Goal: Task Accomplishment & Management: Use online tool/utility

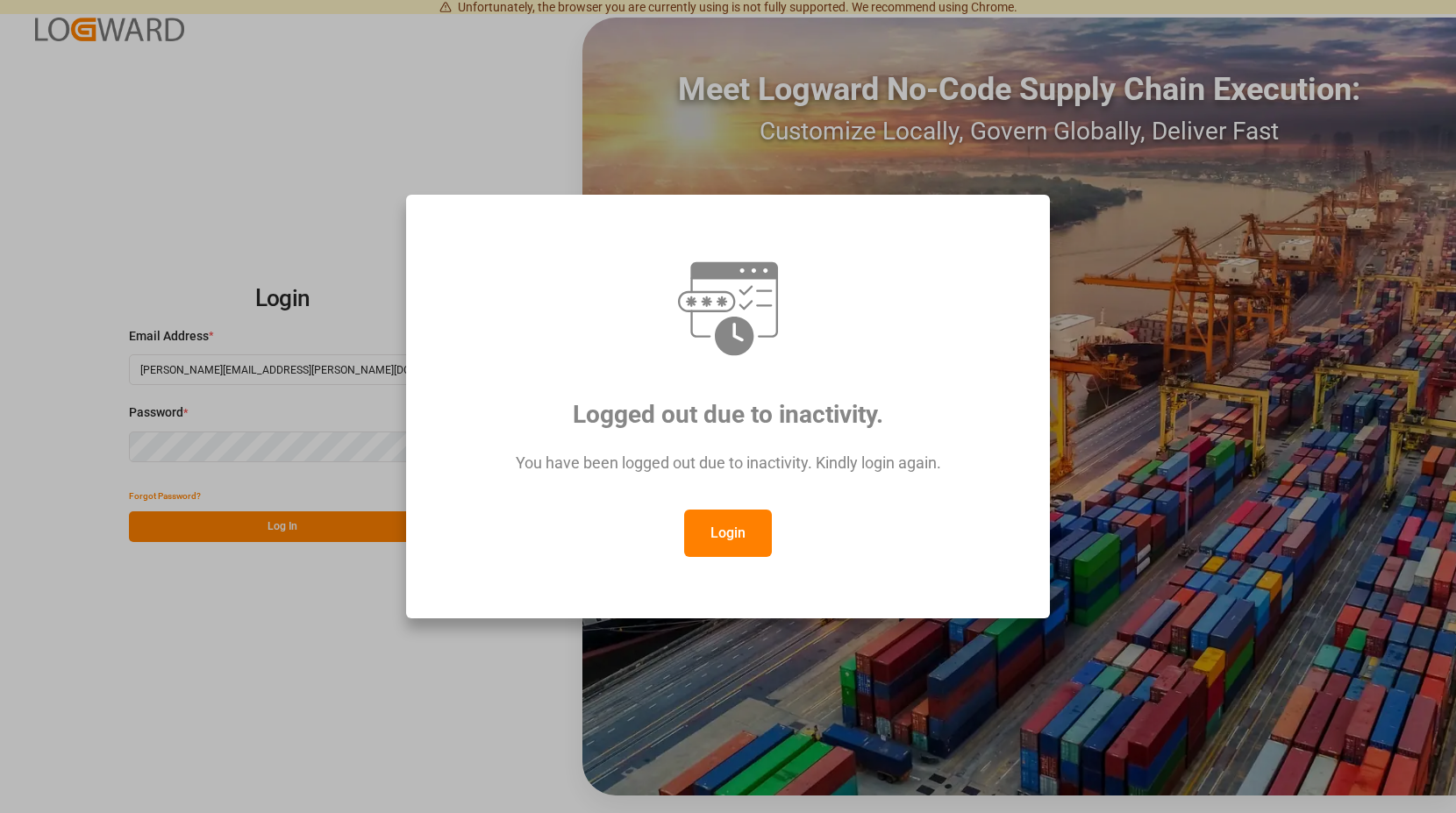
click at [723, 541] on button "Login" at bounding box center [728, 533] width 88 height 47
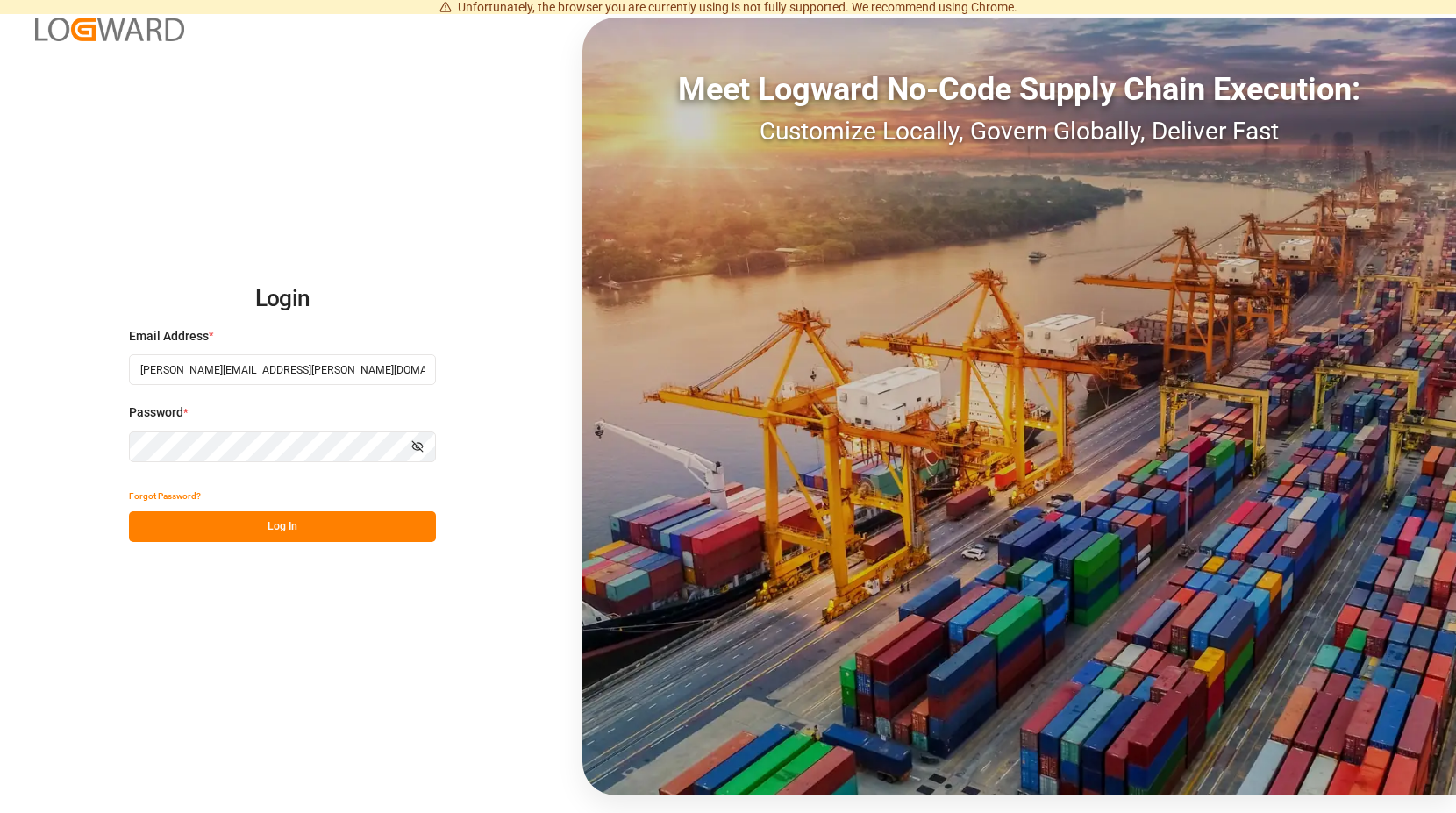
click at [306, 526] on button "Log In" at bounding box center [283, 527] width 307 height 31
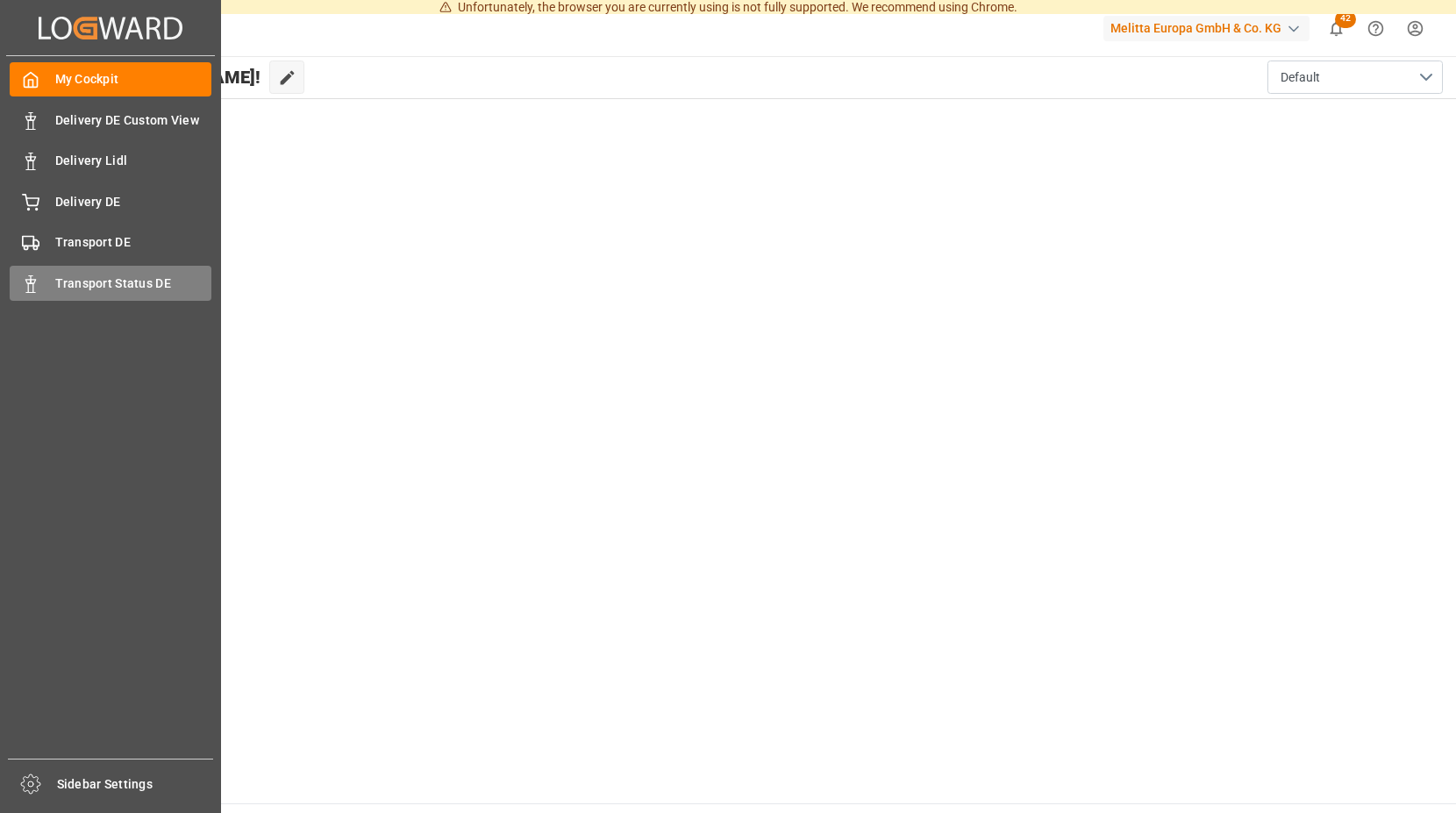
click at [37, 291] on icon at bounding box center [31, 284] width 17 height 17
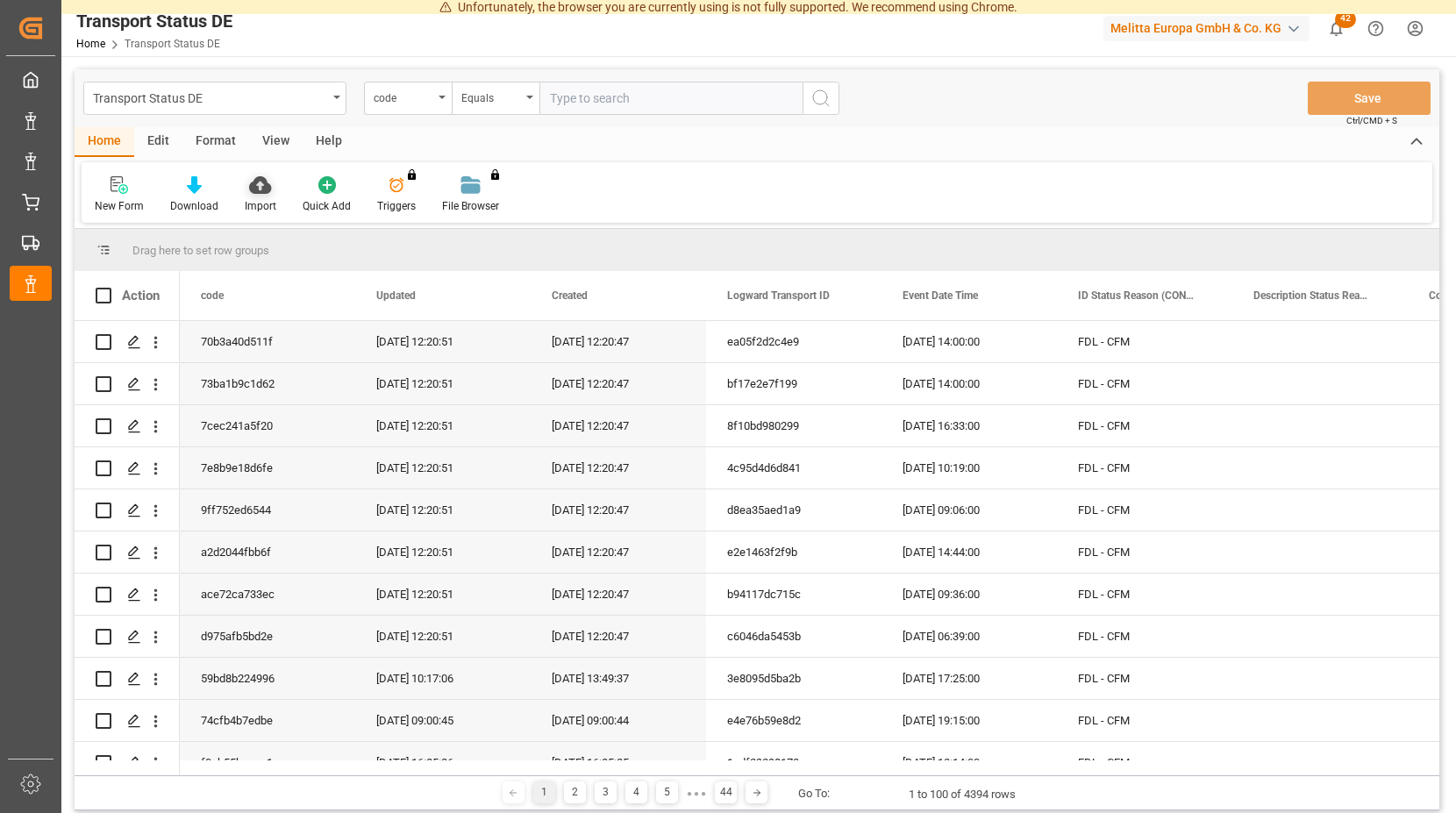
click at [253, 189] on icon at bounding box center [260, 185] width 22 height 17
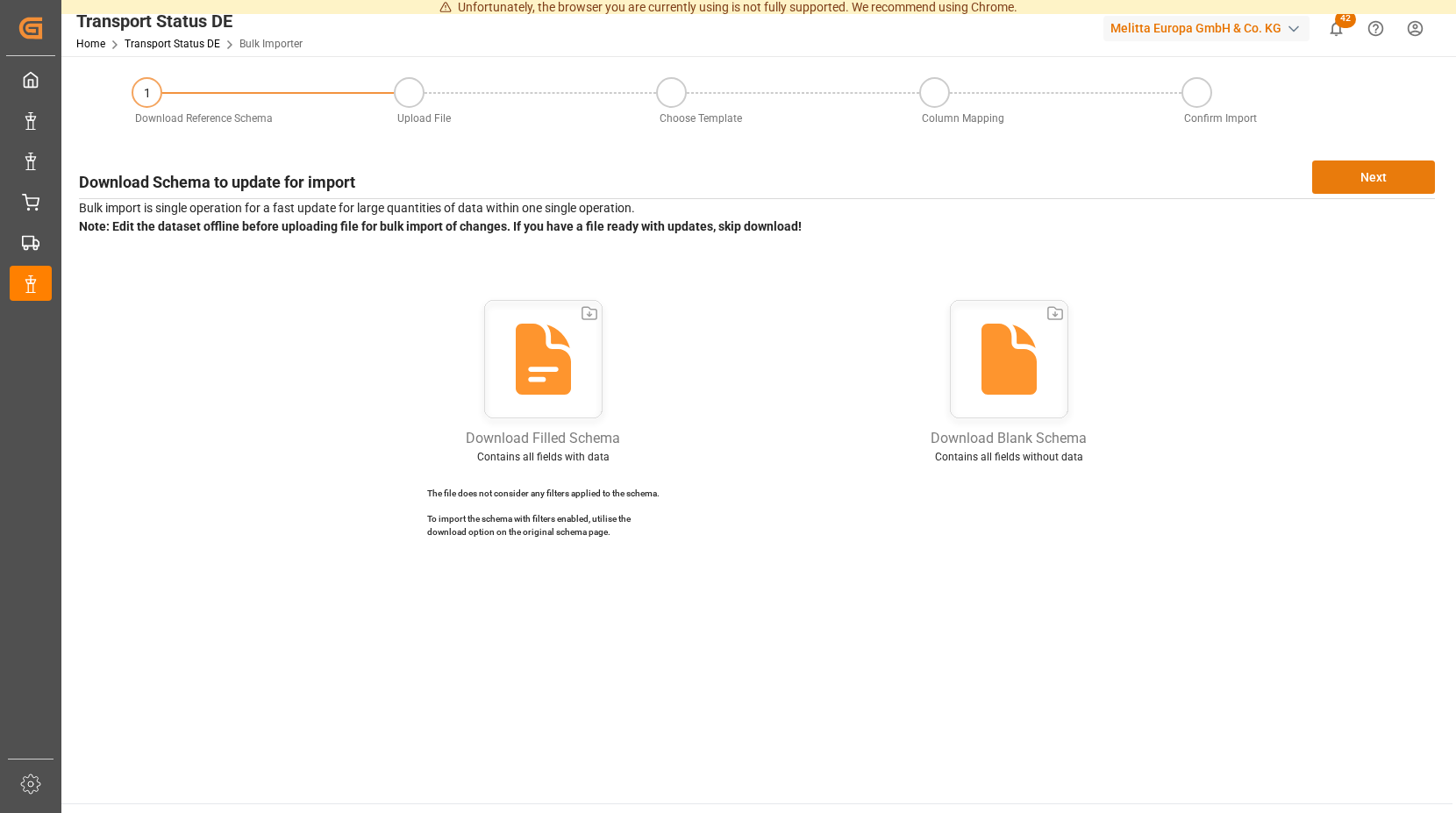
click at [1347, 174] on button "Next" at bounding box center [1374, 177] width 123 height 34
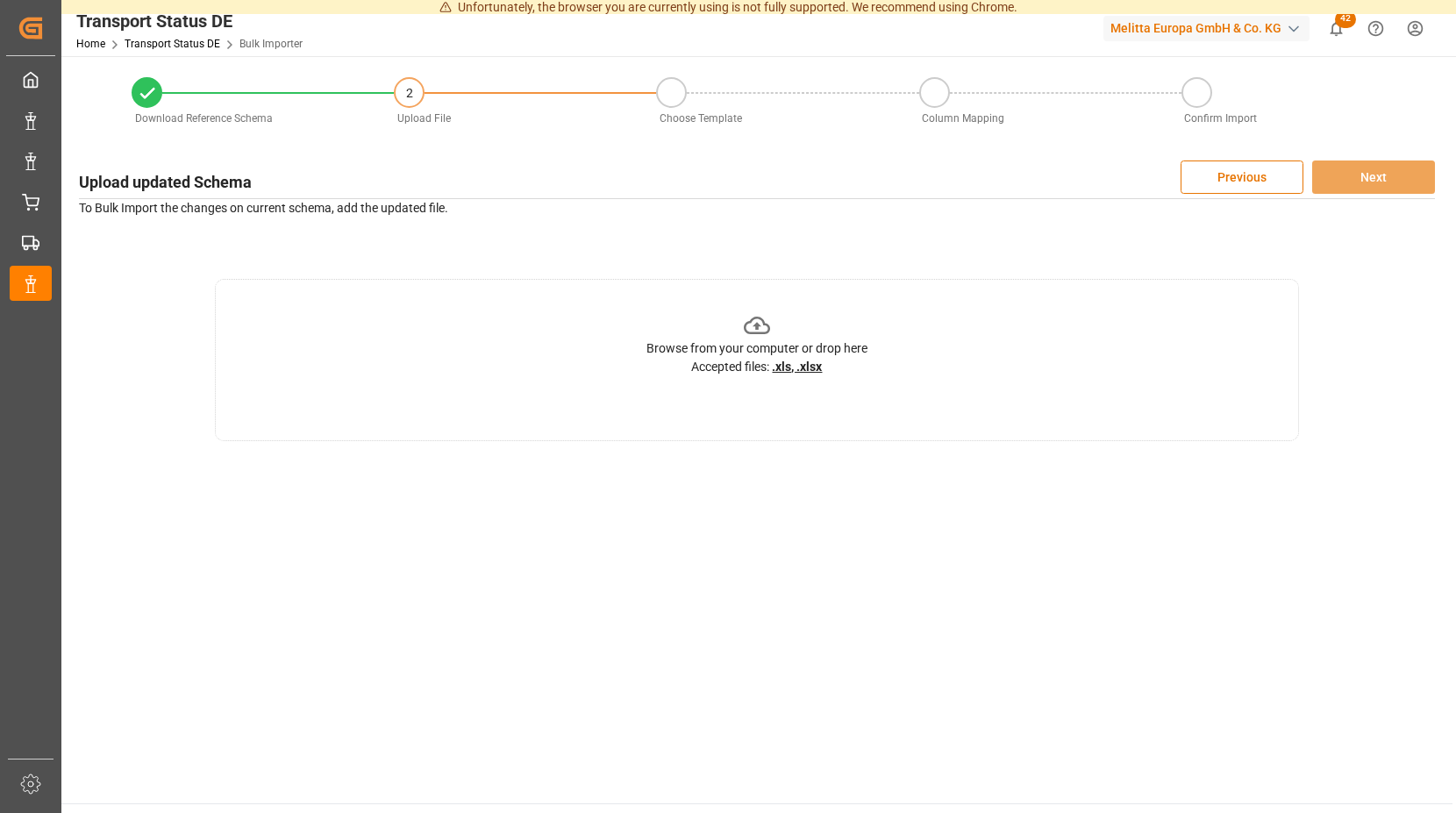
click at [757, 324] on icon at bounding box center [757, 326] width 27 height 27
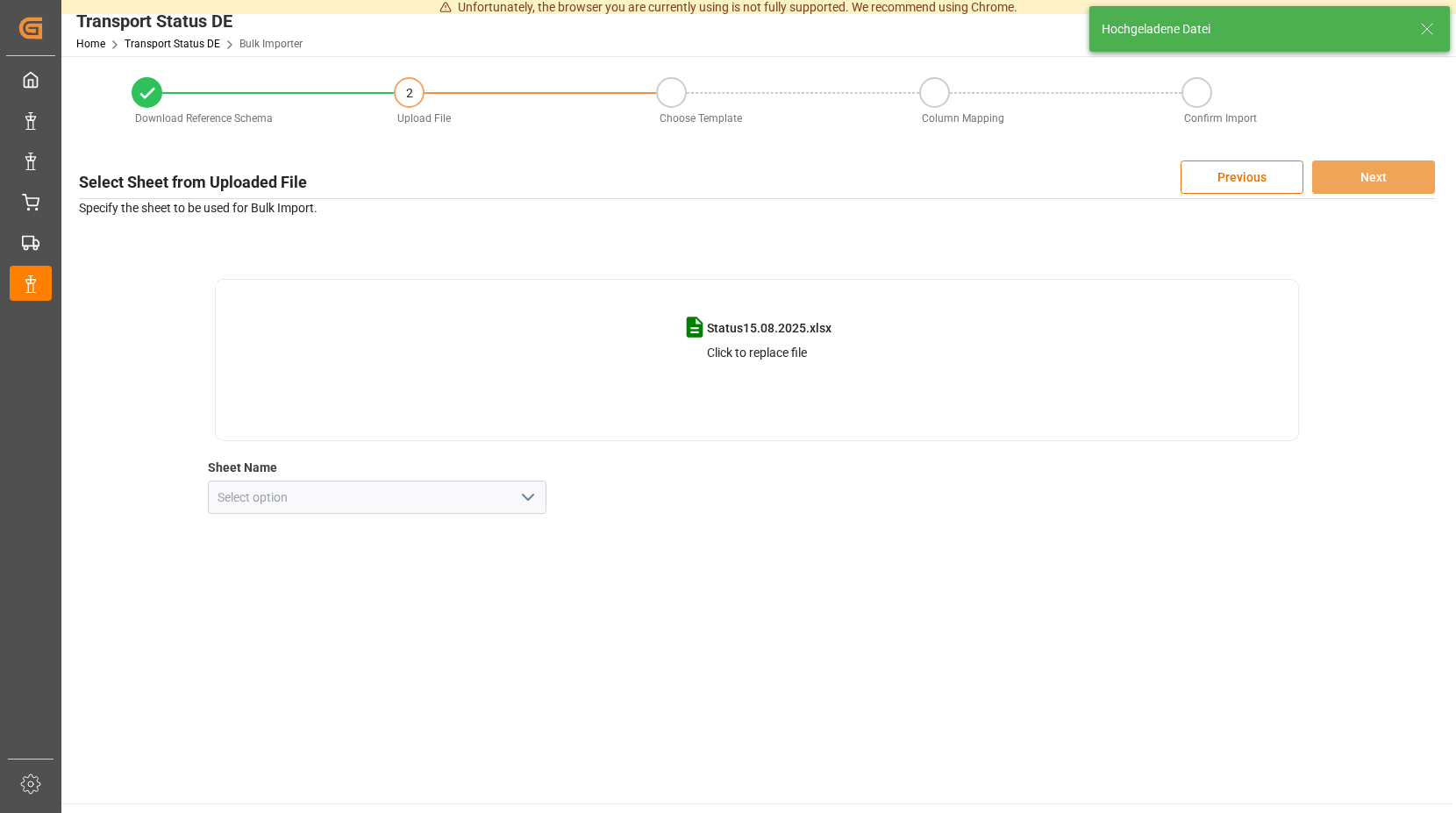
click at [528, 494] on icon "open menu" at bounding box center [528, 498] width 21 height 21
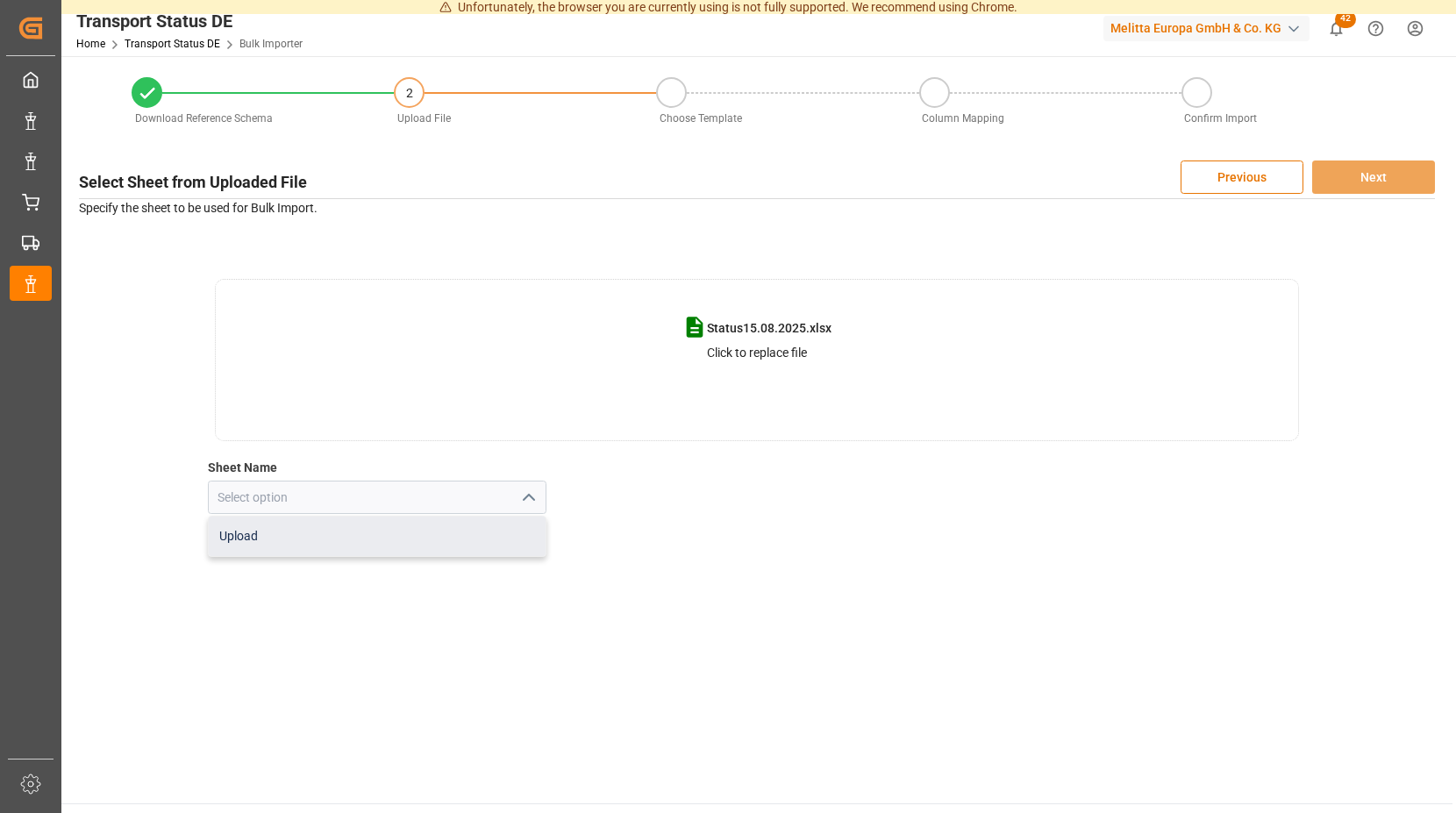
click at [368, 533] on div "Upload" at bounding box center [378, 536] width 337 height 39
type input "Upload"
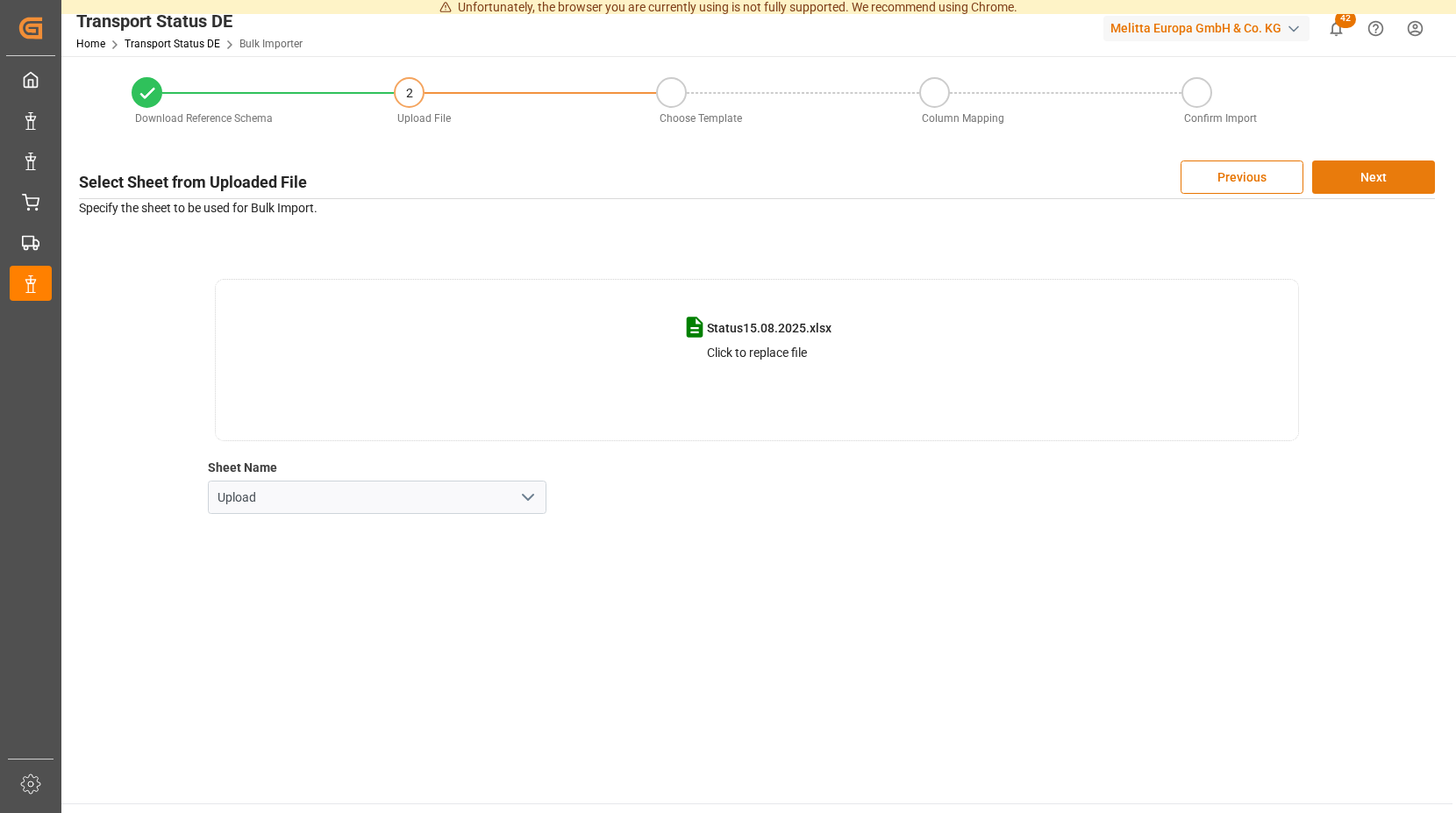
click at [1350, 174] on button "Next" at bounding box center [1374, 177] width 123 height 34
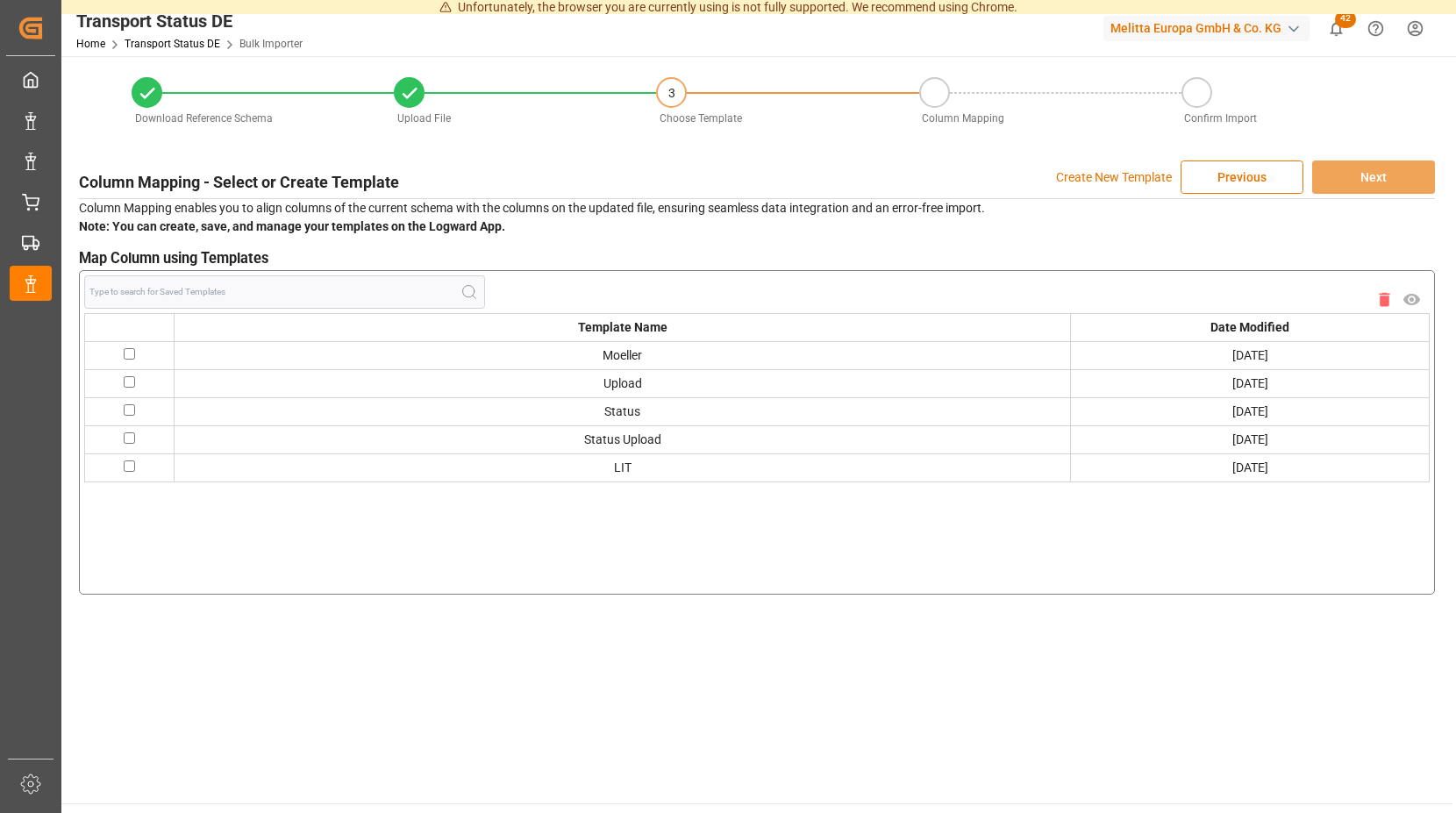
click at [129, 352] on input "checkbox" at bounding box center [129, 354] width 12 height 12
checkbox input "true"
click at [1375, 169] on button "Next" at bounding box center [1374, 177] width 123 height 34
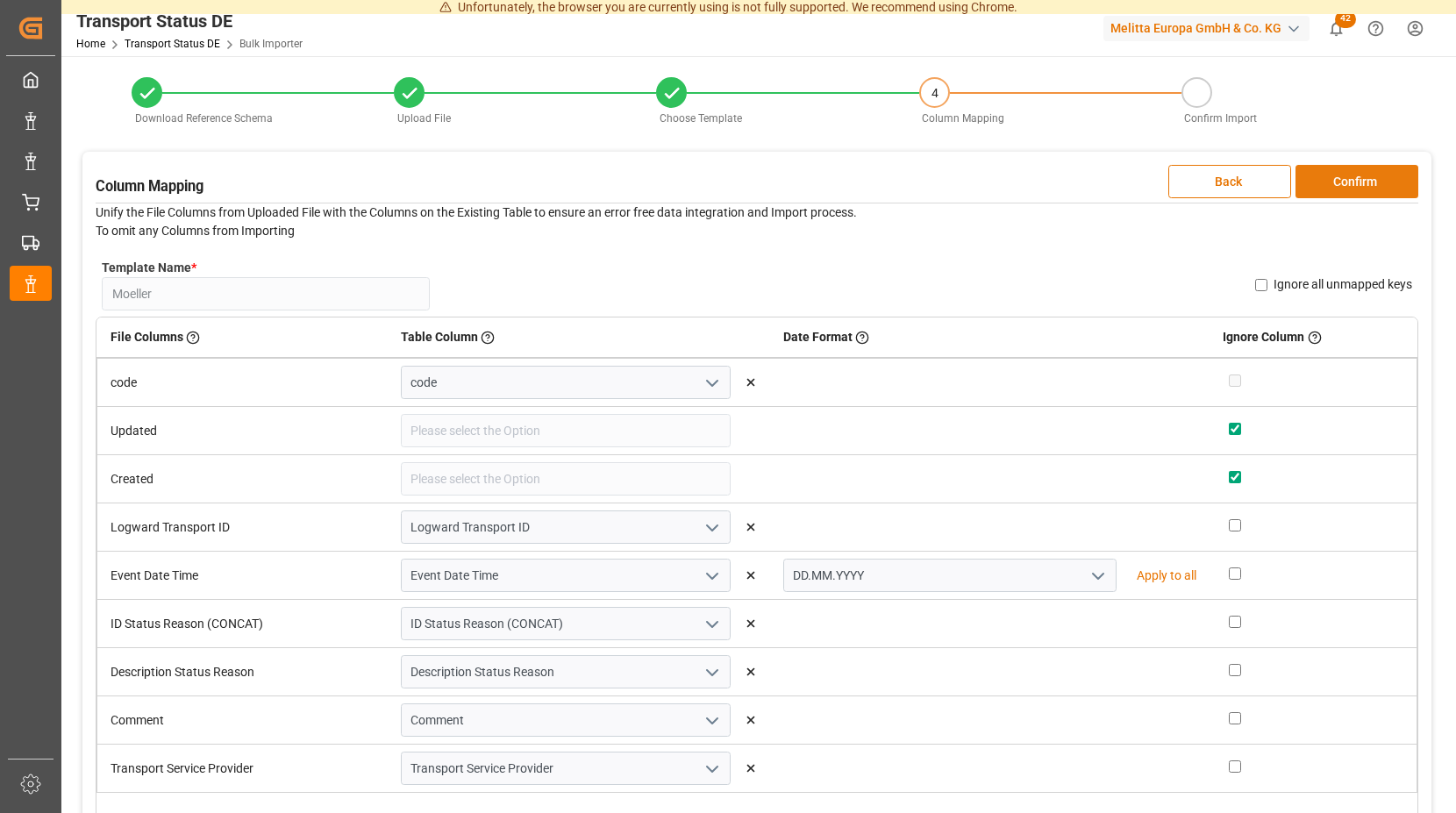
click at [1365, 177] on button "Confirm" at bounding box center [1357, 181] width 123 height 34
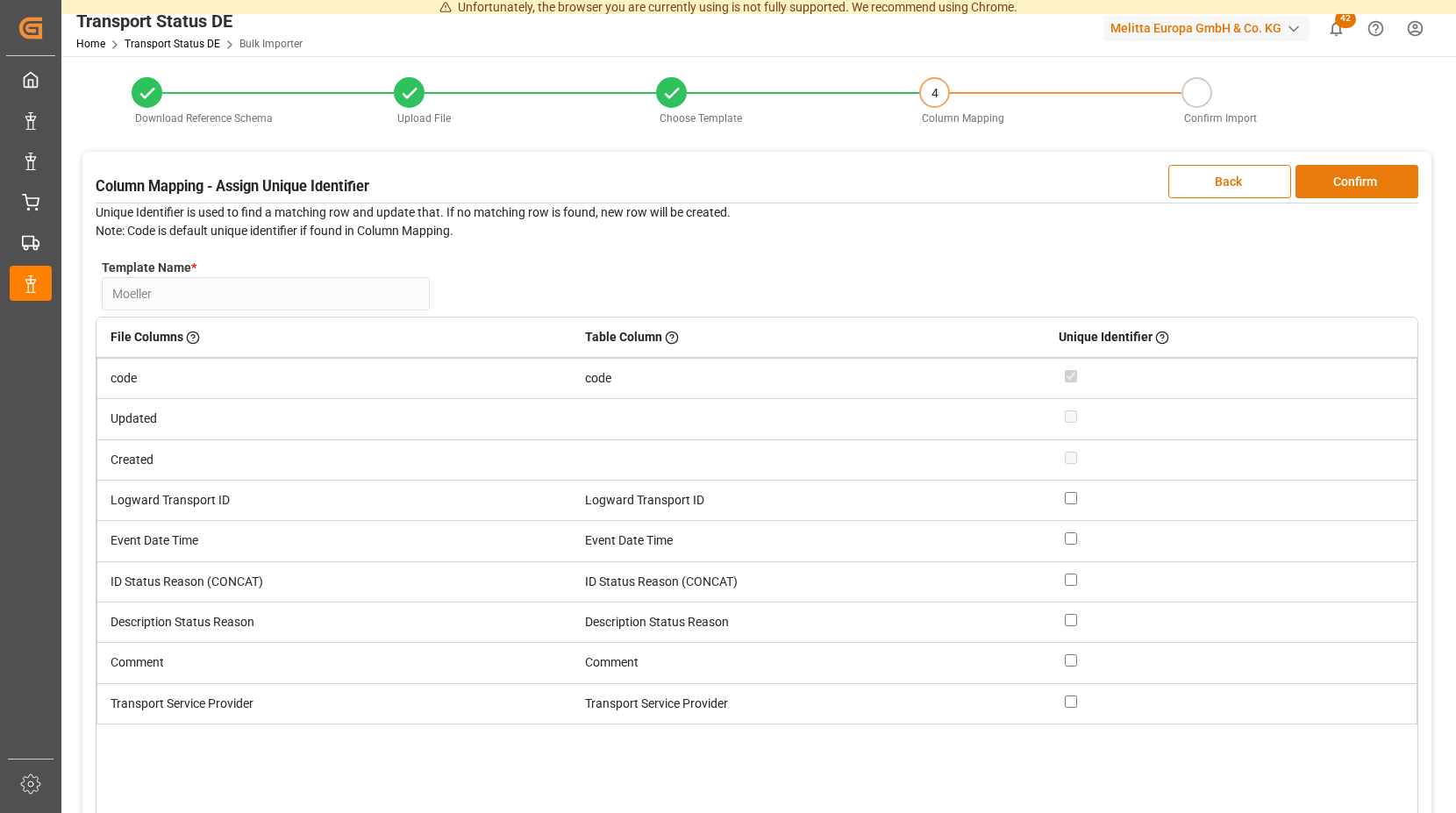
click at [1365, 177] on button "Confirm" at bounding box center [1357, 181] width 123 height 34
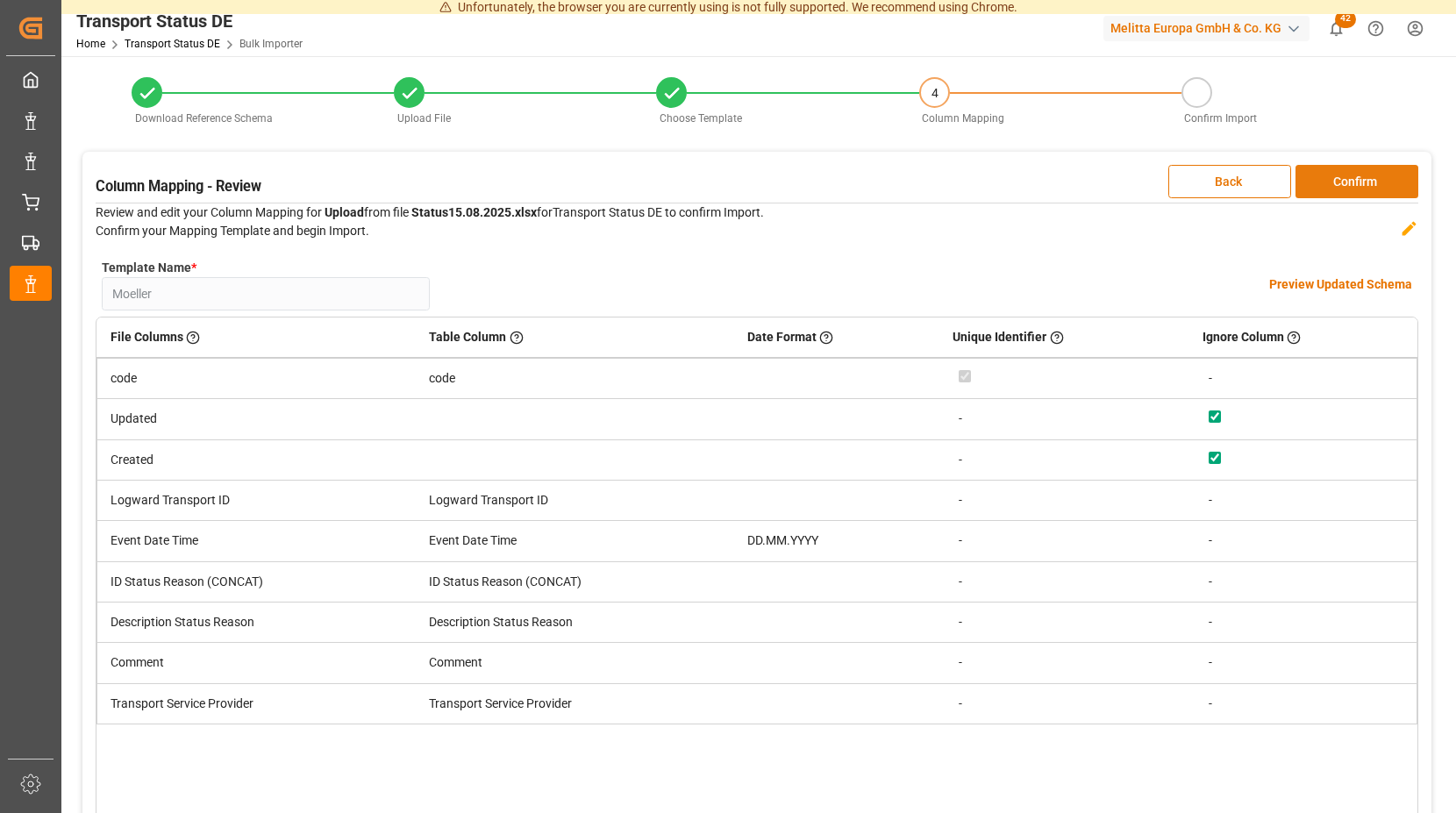
click at [1365, 177] on button "Confirm" at bounding box center [1357, 181] width 123 height 34
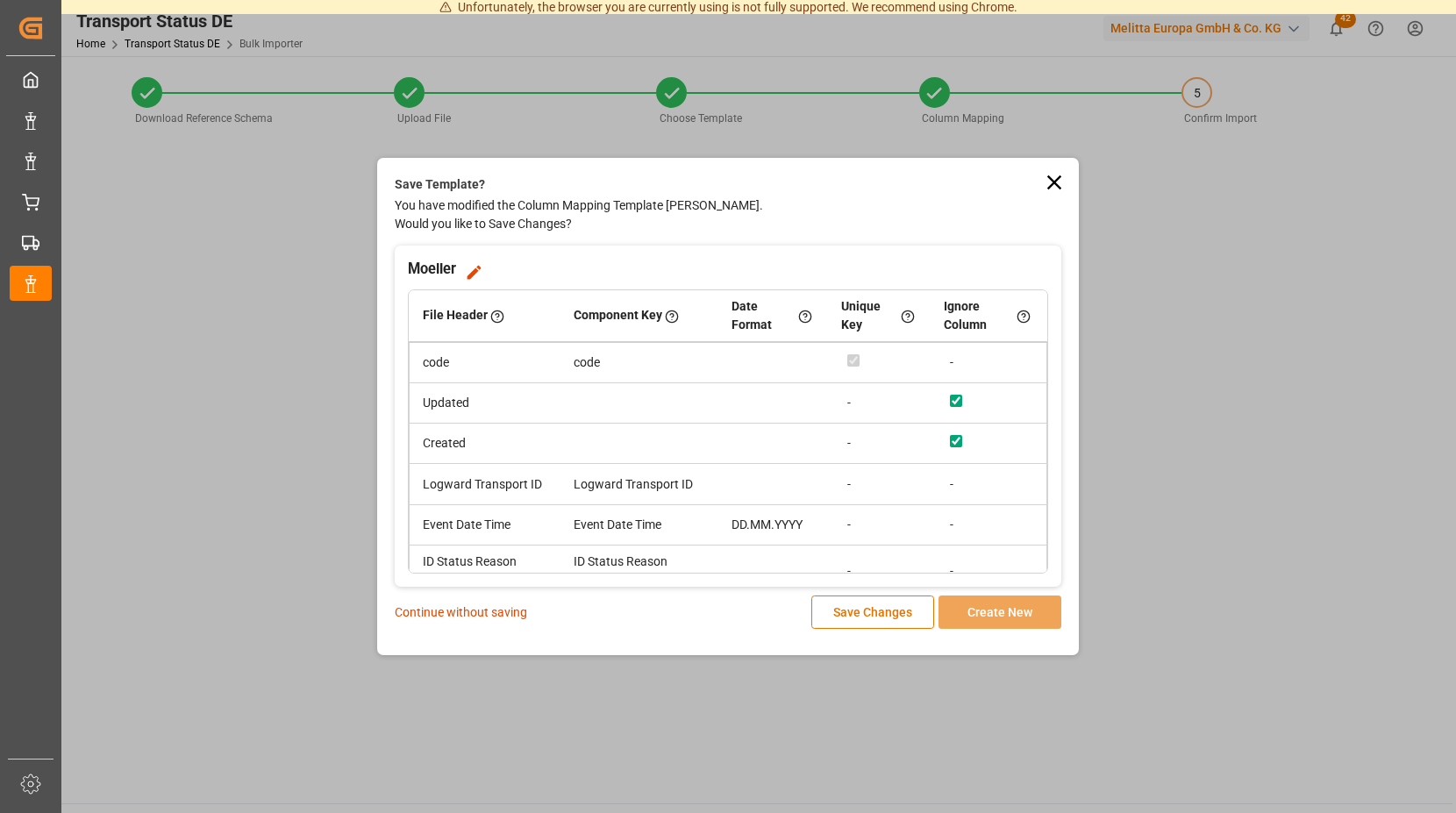
click at [491, 611] on p "Continue without saving" at bounding box center [461, 613] width 132 height 18
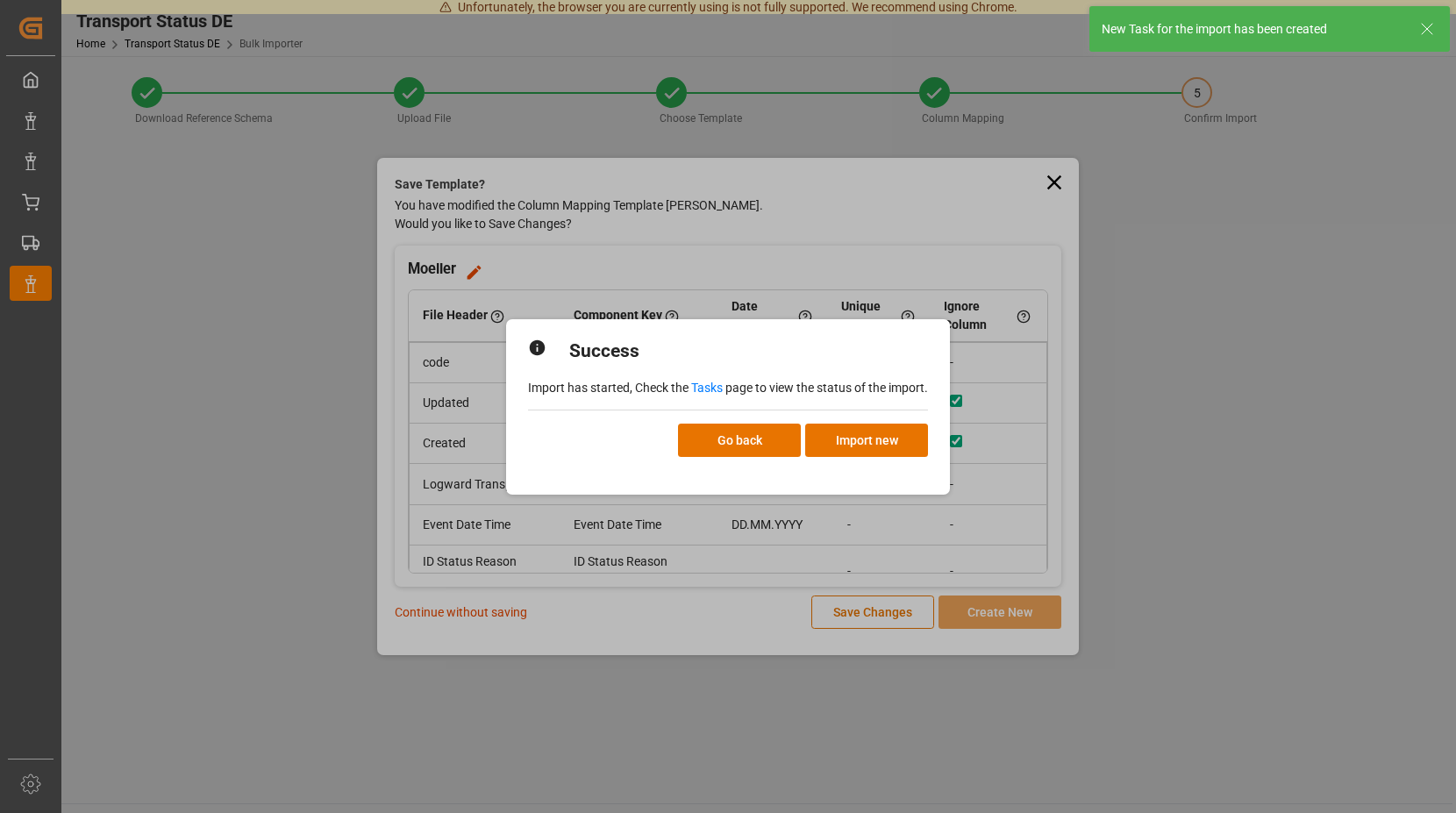
click at [707, 388] on link "Tasks" at bounding box center [706, 387] width 32 height 14
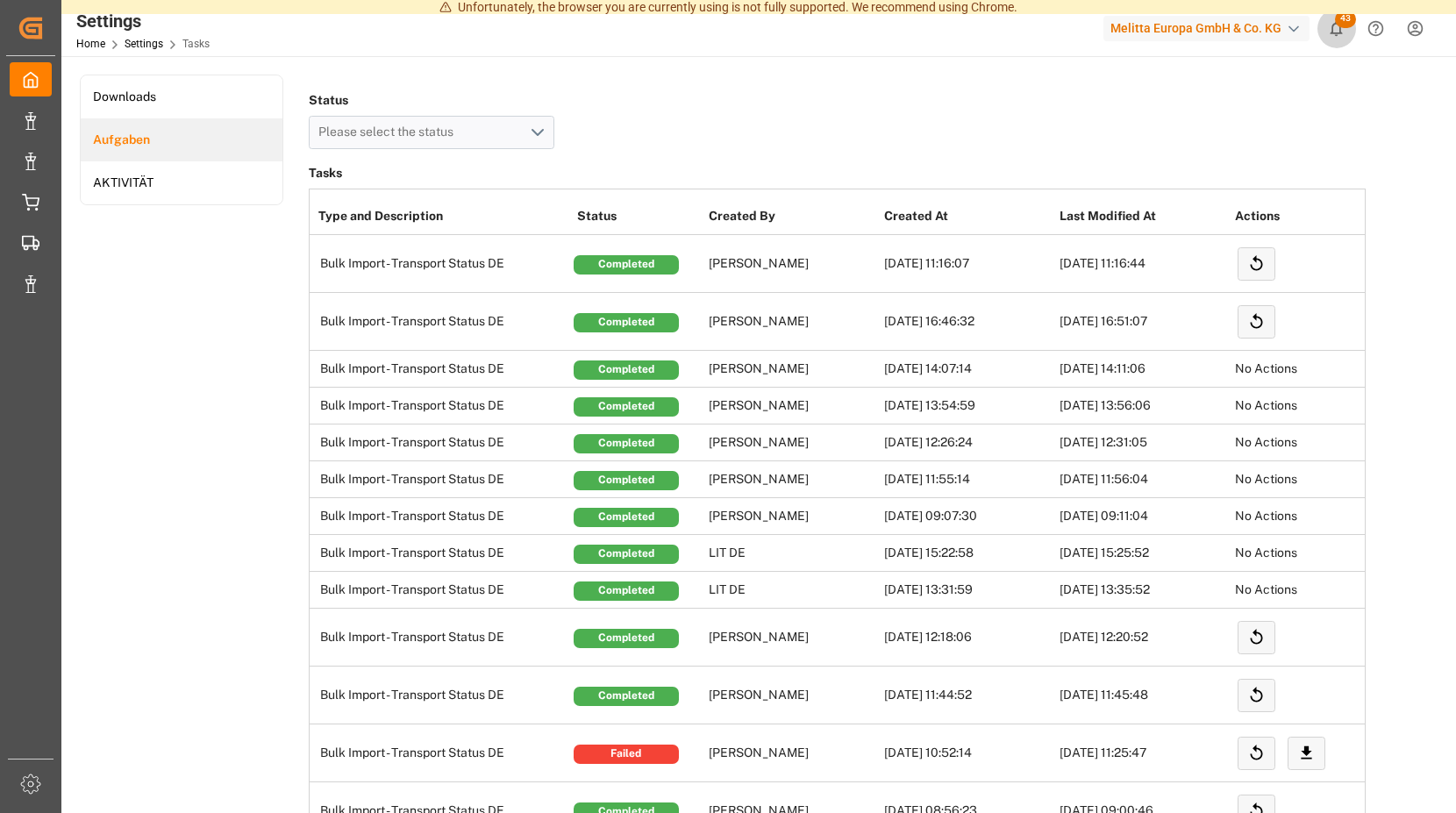
click at [1343, 24] on span "43" at bounding box center [1346, 19] width 21 height 17
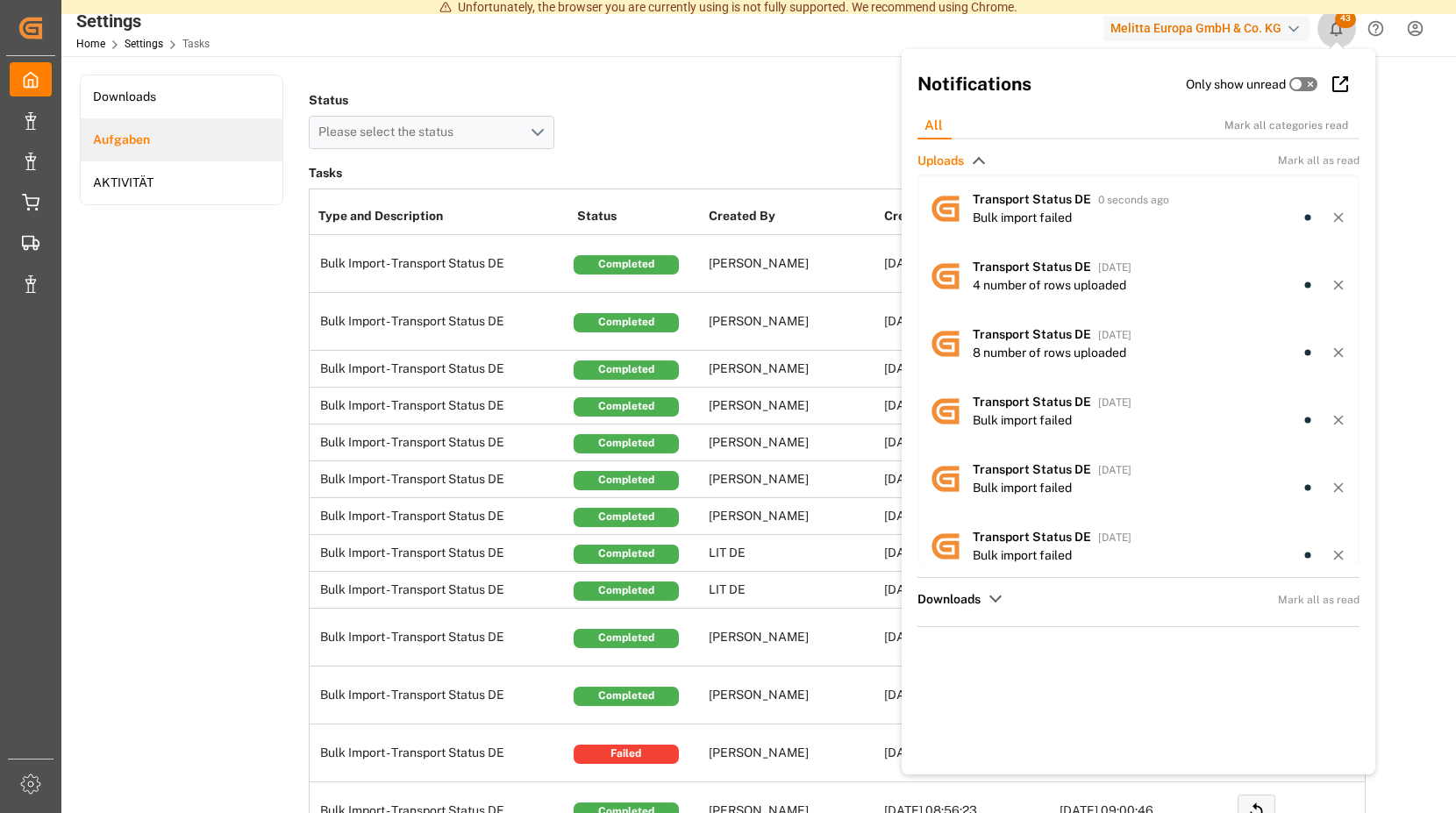
click at [1348, 18] on span "43" at bounding box center [1346, 19] width 21 height 17
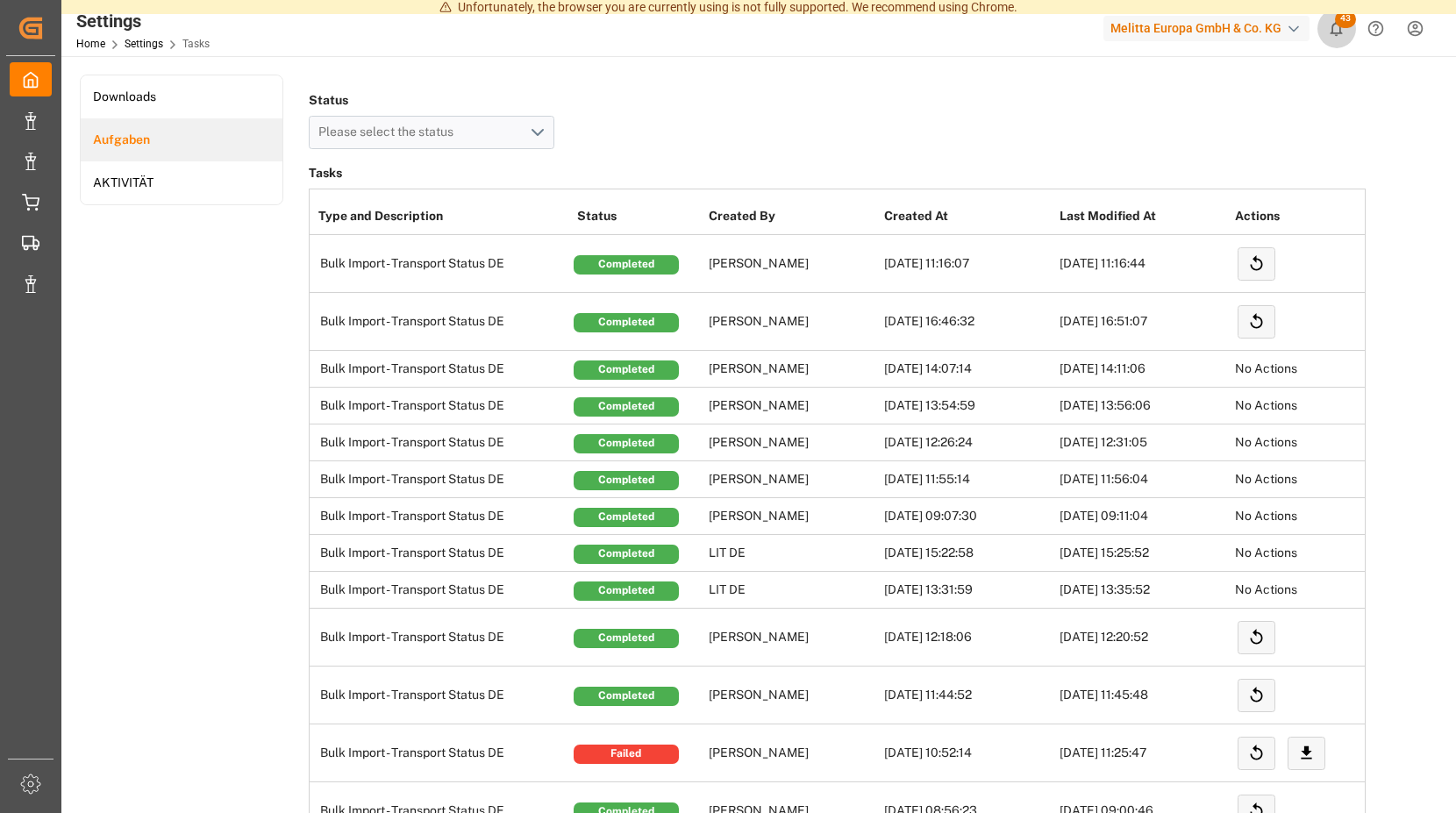
click at [1347, 17] on span "43" at bounding box center [1346, 19] width 21 height 17
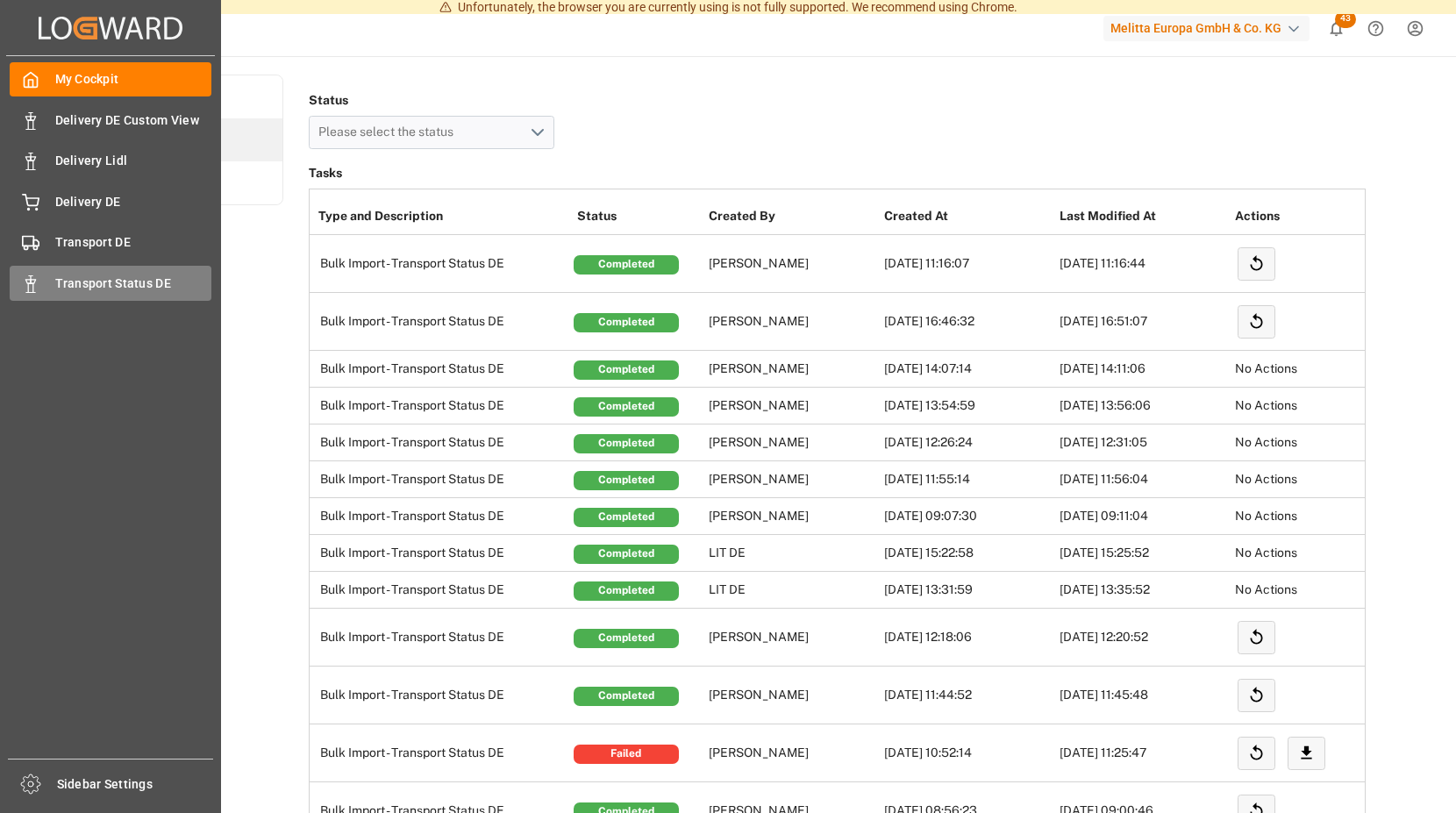
click at [66, 277] on span "Transport Status DE" at bounding box center [134, 283] width 157 height 18
